Goal: Information Seeking & Learning: Learn about a topic

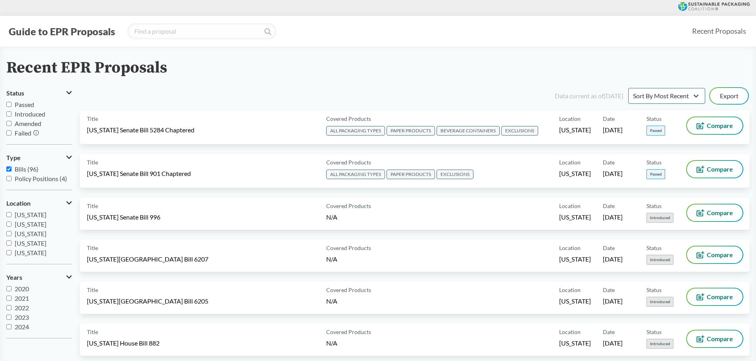
click at [81, 31] on button "Guide to EPR Proposals" at bounding box center [61, 31] width 111 height 13
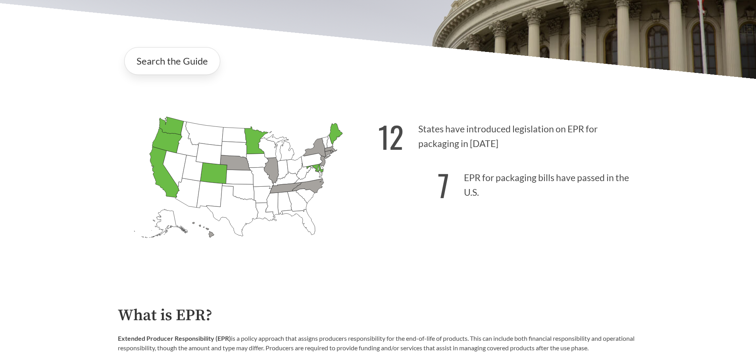
scroll to position [198, 0]
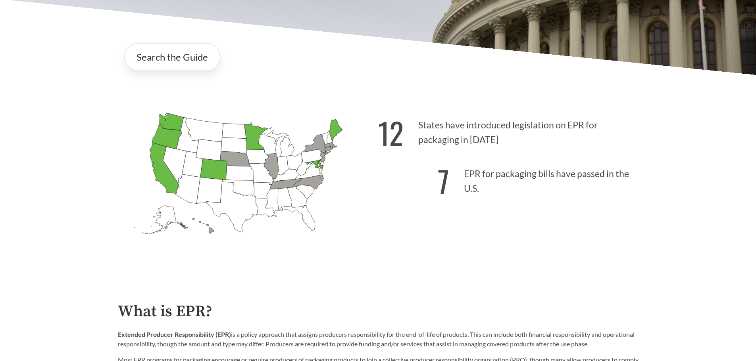
drag, startPoint x: 467, startPoint y: 173, endPoint x: 482, endPoint y: 195, distance: 26.4
click at [482, 195] on p "7 EPR for packaging bills have passed in the U.S." at bounding box center [508, 179] width 260 height 49
drag, startPoint x: 482, startPoint y: 190, endPoint x: 464, endPoint y: 175, distance: 23.1
click at [464, 175] on p "7 EPR for packaging bills have passed in the U.S." at bounding box center [508, 179] width 260 height 49
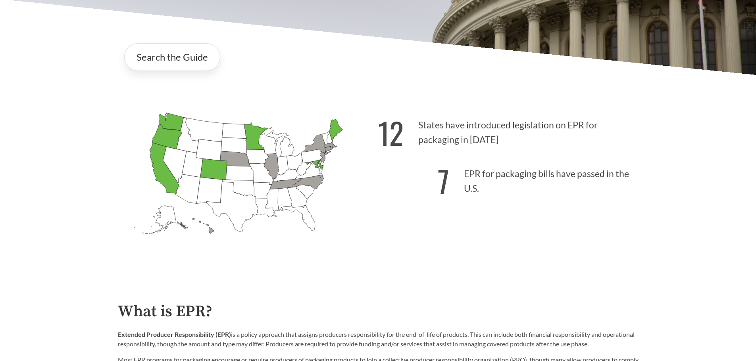
click at [464, 175] on p "7 EPR for packaging bills have passed in the U.S." at bounding box center [508, 179] width 260 height 49
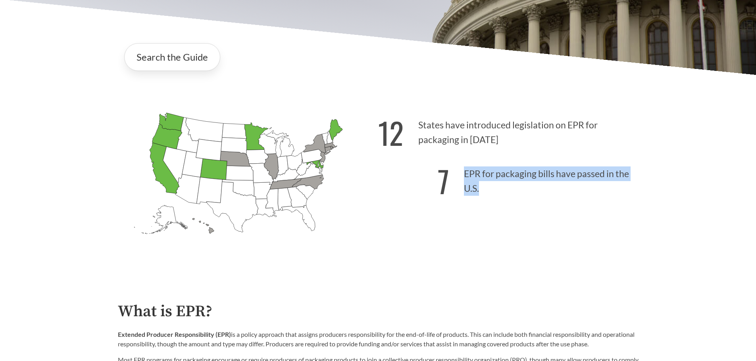
drag, startPoint x: 464, startPoint y: 175, endPoint x: 476, endPoint y: 190, distance: 19.2
click at [476, 190] on p "7 EPR for packaging bills have passed in the U.S." at bounding box center [508, 179] width 260 height 49
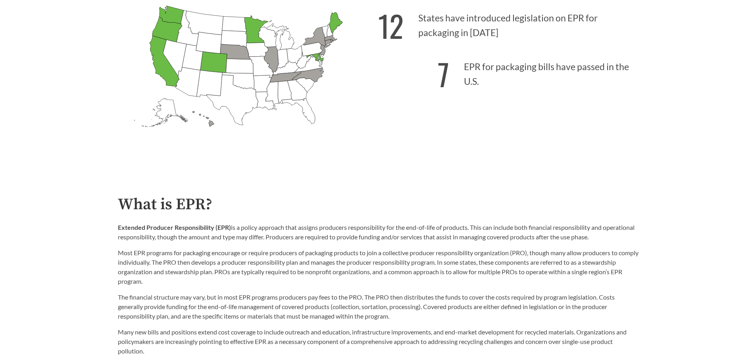
scroll to position [317, 0]
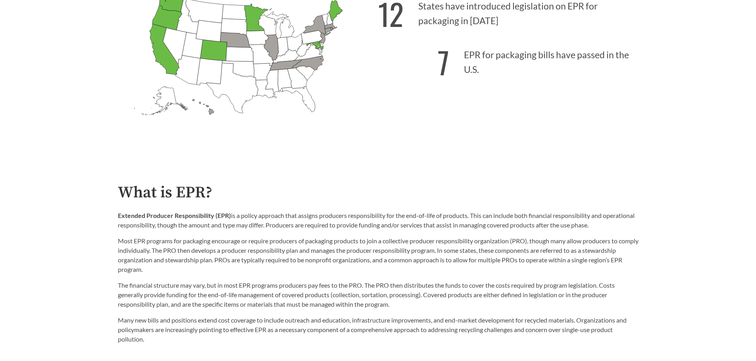
drag, startPoint x: 462, startPoint y: 54, endPoint x: 511, endPoint y: 80, distance: 55.2
click at [511, 80] on p "7 EPR for packaging bills have passed in the U.S." at bounding box center [508, 60] width 260 height 49
drag, startPoint x: 491, startPoint y: 58, endPoint x: 507, endPoint y: 68, distance: 18.4
click at [507, 68] on p "7 EPR for packaging bills have passed in the U.S." at bounding box center [508, 60] width 260 height 49
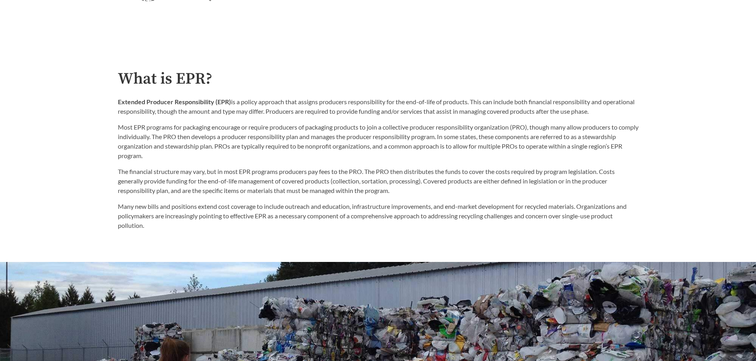
scroll to position [436, 0]
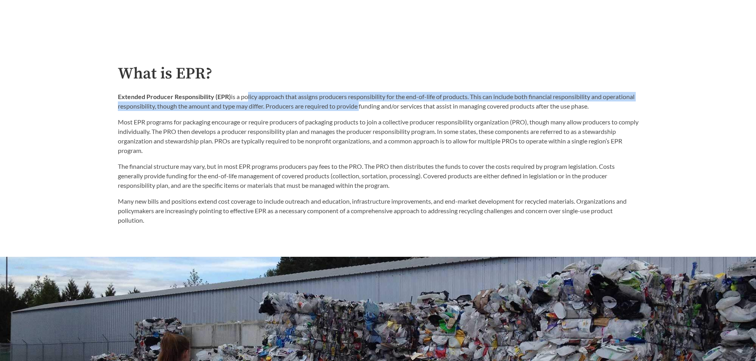
drag, startPoint x: 245, startPoint y: 98, endPoint x: 396, endPoint y: 107, distance: 151.0
click at [394, 109] on p "Extended Producer Responsibility (EPR) is a policy approach that assigns produc…" at bounding box center [378, 101] width 520 height 19
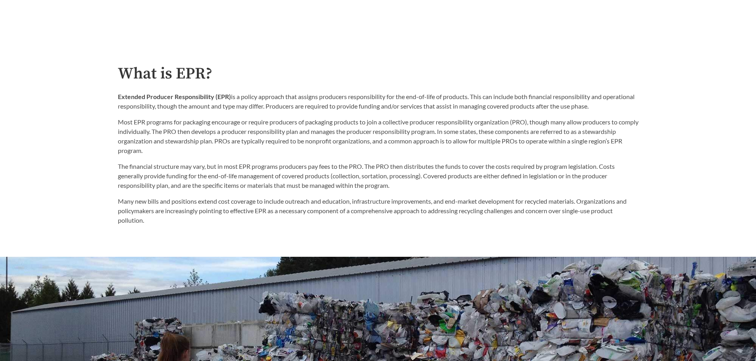
click at [396, 106] on p "Extended Producer Responsibility (EPR) is a policy approach that assigns produc…" at bounding box center [378, 101] width 520 height 19
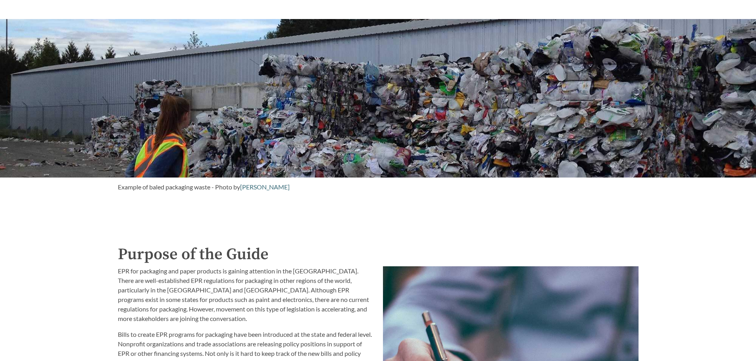
drag, startPoint x: 414, startPoint y: 106, endPoint x: 496, endPoint y: 90, distance: 83.6
click at [520, 77] on div at bounding box center [378, 98] width 756 height 159
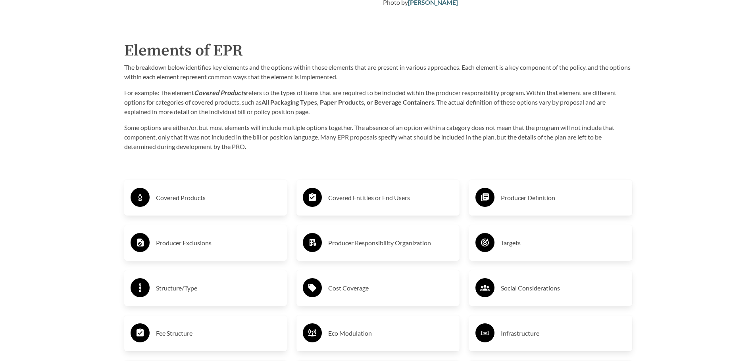
scroll to position [1269, 0]
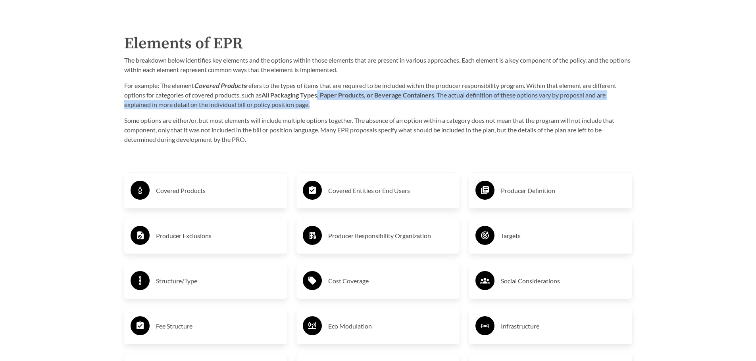
drag, startPoint x: 321, startPoint y: 96, endPoint x: 518, endPoint y: 104, distance: 196.9
click at [518, 104] on p "For example: The element Covered Products refers to the types of items that are…" at bounding box center [378, 95] width 508 height 29
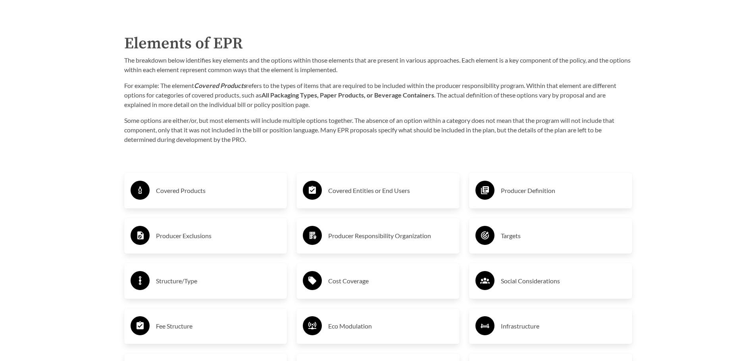
click at [508, 105] on p "For example: The element Covered Products refers to the types of items that are…" at bounding box center [378, 95] width 508 height 29
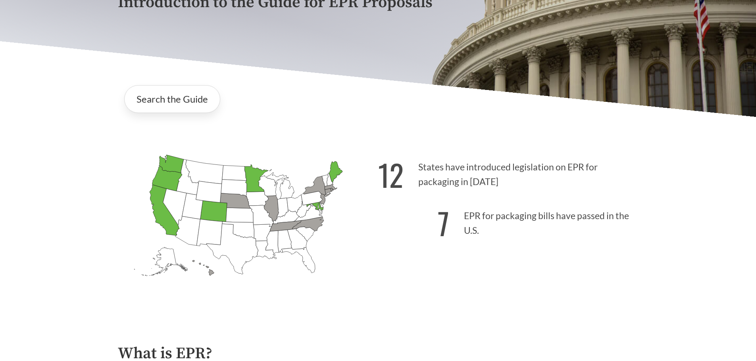
scroll to position [159, 0]
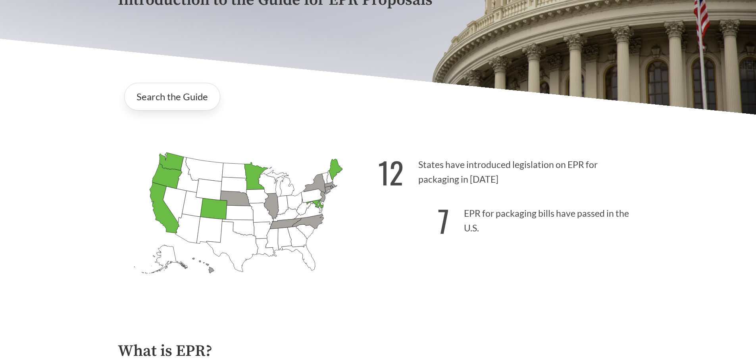
click at [220, 212] on icon "Colorado Passed: 1" at bounding box center [213, 208] width 27 height 21
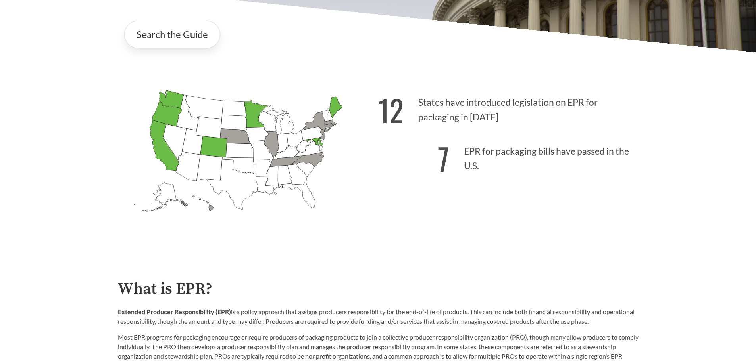
scroll to position [0, 0]
